Goal: Find specific page/section: Find specific page/section

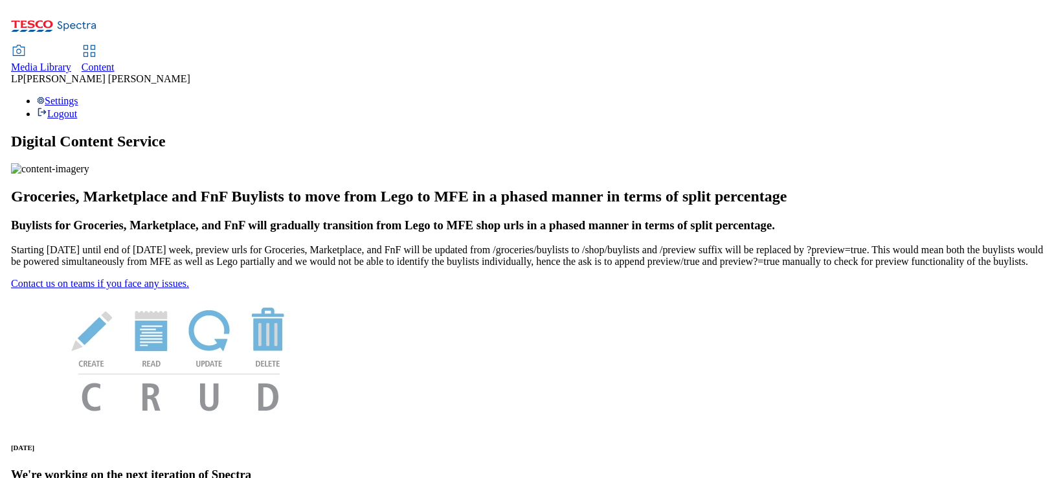
scroll to position [3, 0]
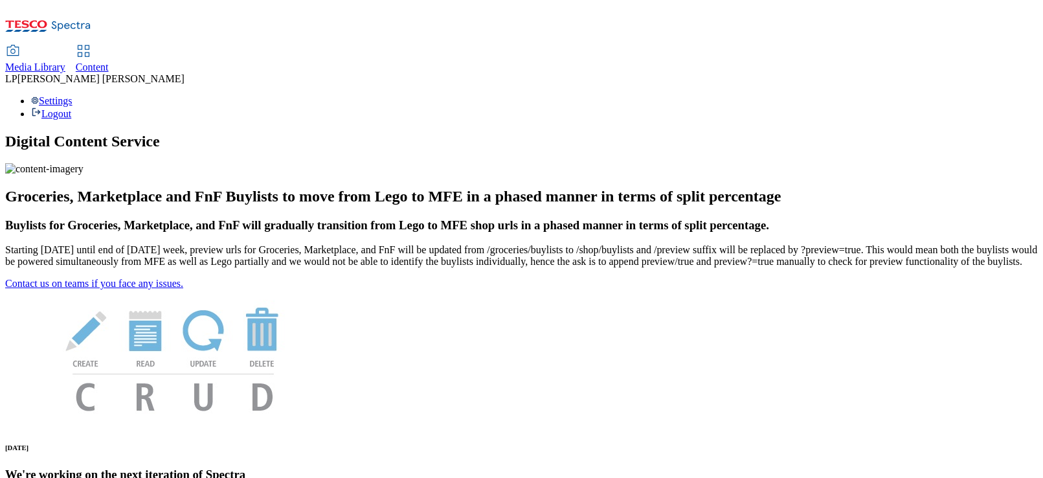
click at [65, 62] on span "Media Library" at bounding box center [35, 67] width 60 height 11
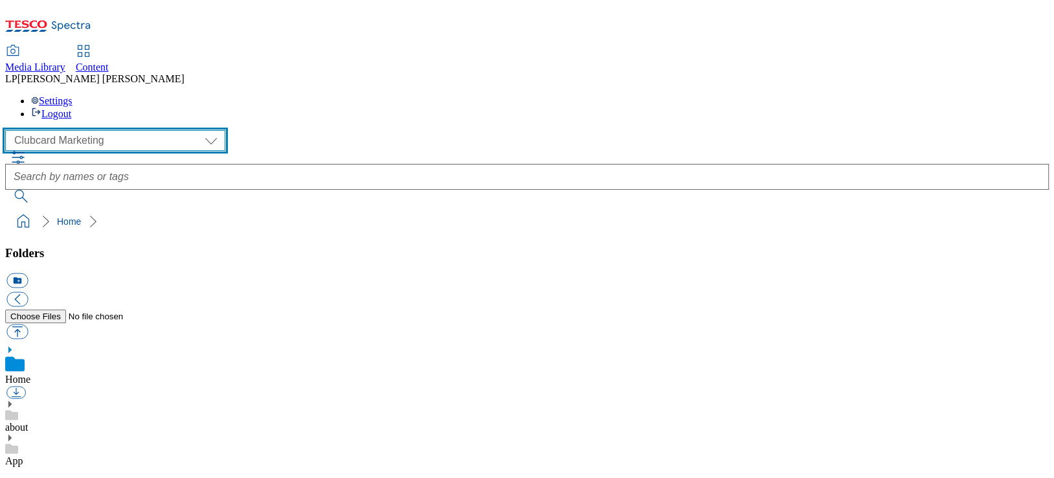
click at [108, 130] on select "Clubcard Marketing Demo Dotcom UK Emails GHS Marketing UK GHS Product UK GHS RO…" at bounding box center [115, 140] width 220 height 21
select select "flare-homepage"
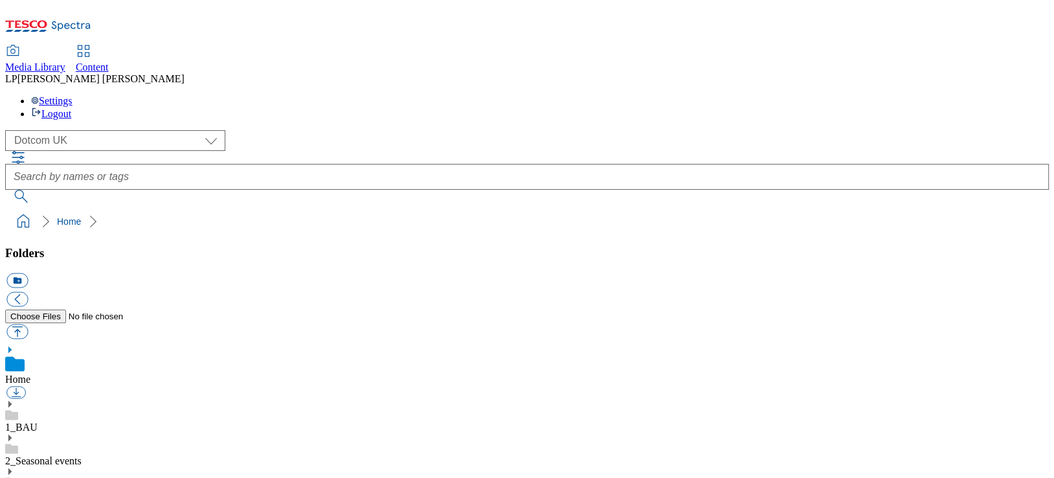
click at [38, 422] on link "1_BAU" at bounding box center [21, 427] width 32 height 11
click at [14, 385] on icon at bounding box center [9, 389] width 9 height 9
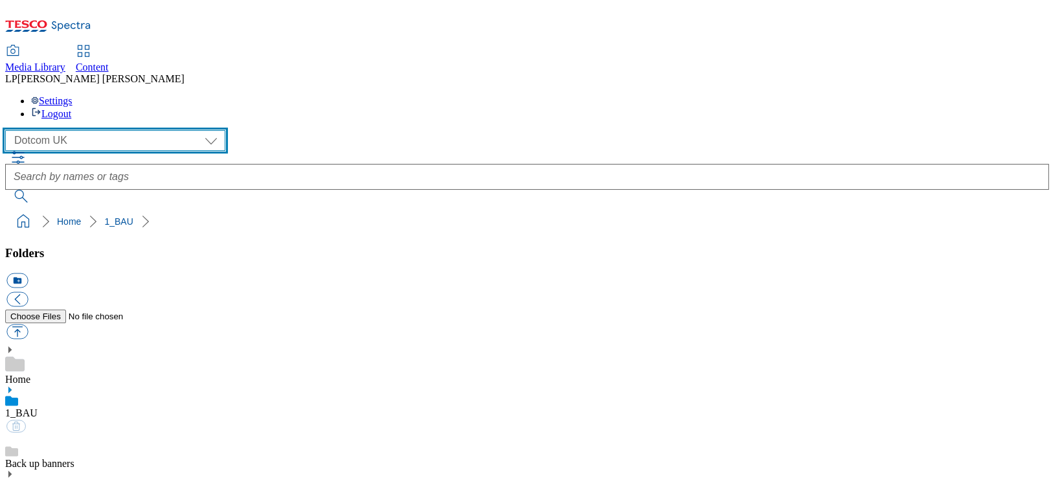
click at [90, 130] on select "Clubcard Marketing Demo Dotcom UK Emails GHS Marketing UK GHS Product UK GHS RO…" at bounding box center [115, 140] width 220 height 21
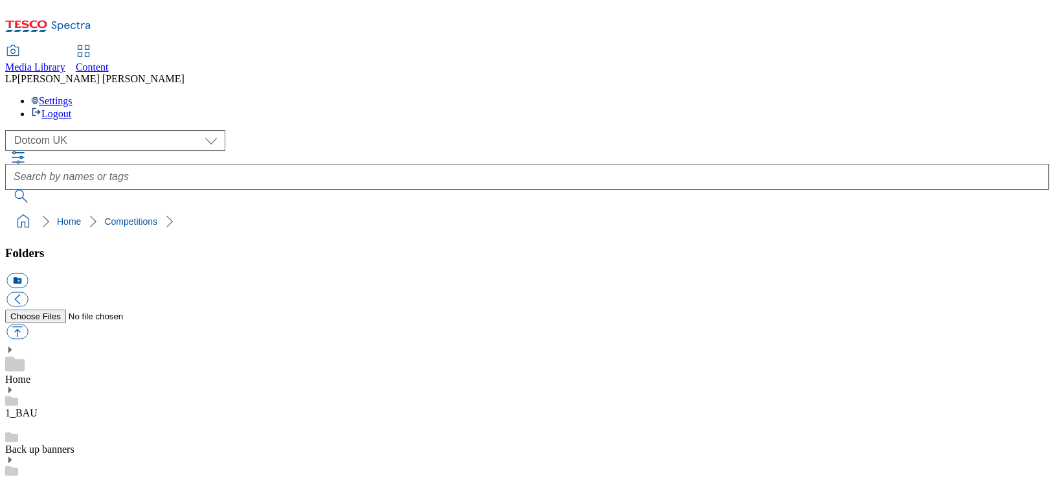
scroll to position [649, 0]
